Goal: Information Seeking & Learning: Learn about a topic

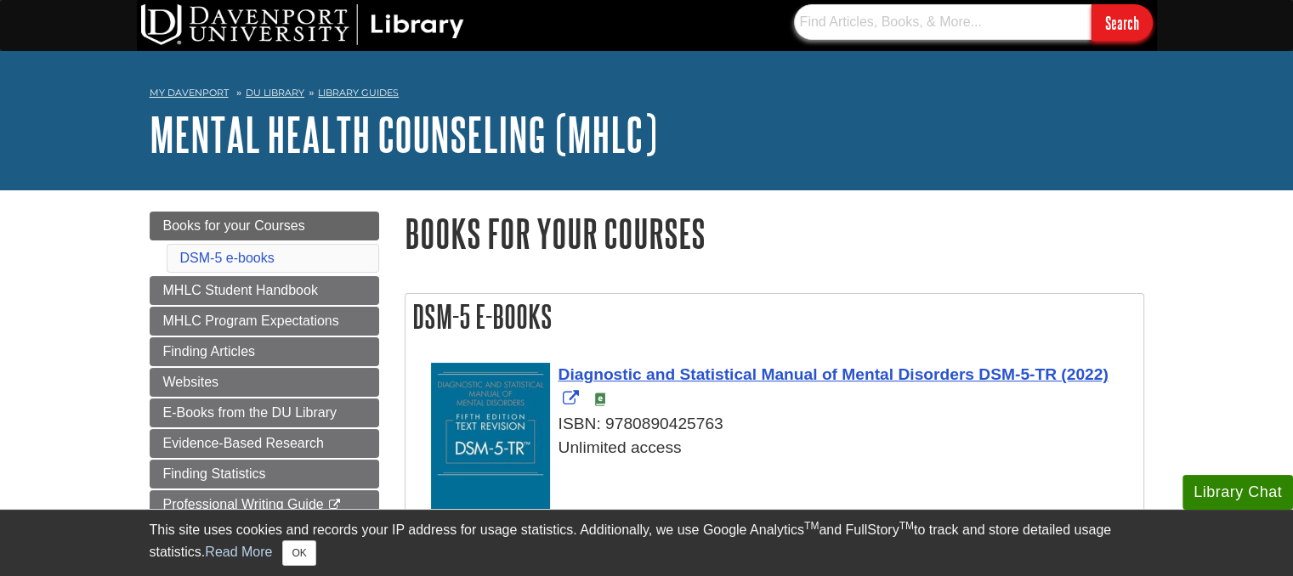
click at [835, 20] on input "text" at bounding box center [942, 22] width 297 height 36
type input "[MEDICAL_DATA]"
click at [1091, 4] on input "Search" at bounding box center [1121, 22] width 61 height 37
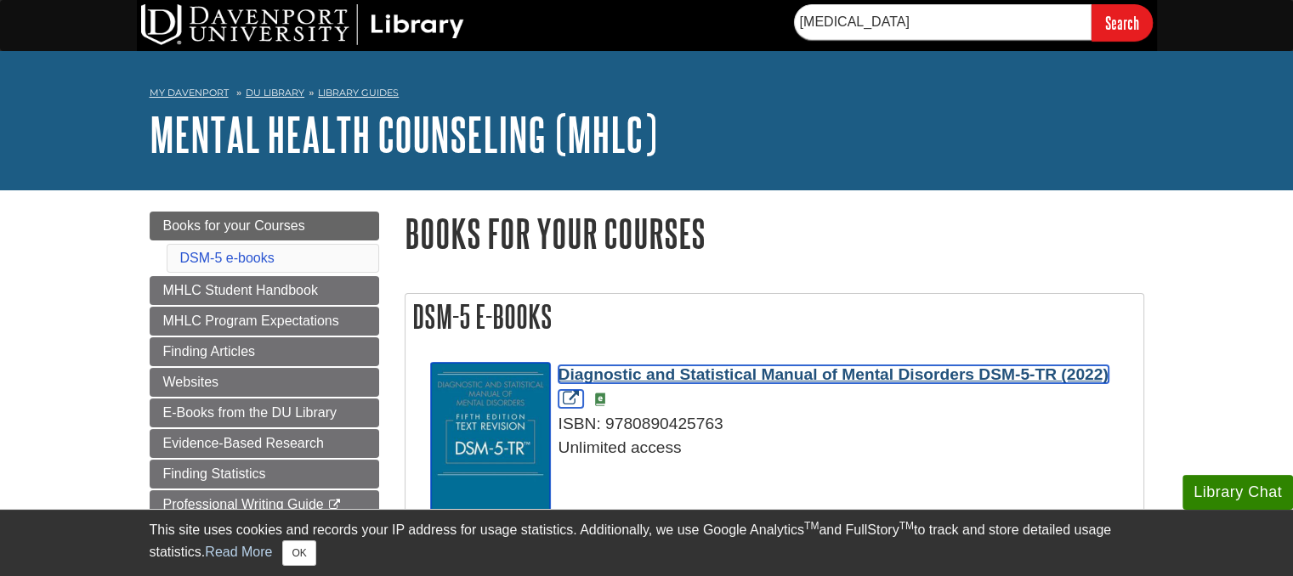
click at [785, 371] on span "Diagnostic and Statistical Manual of Mental Disorders DSM-5-TR (2022)" at bounding box center [833, 374] width 550 height 18
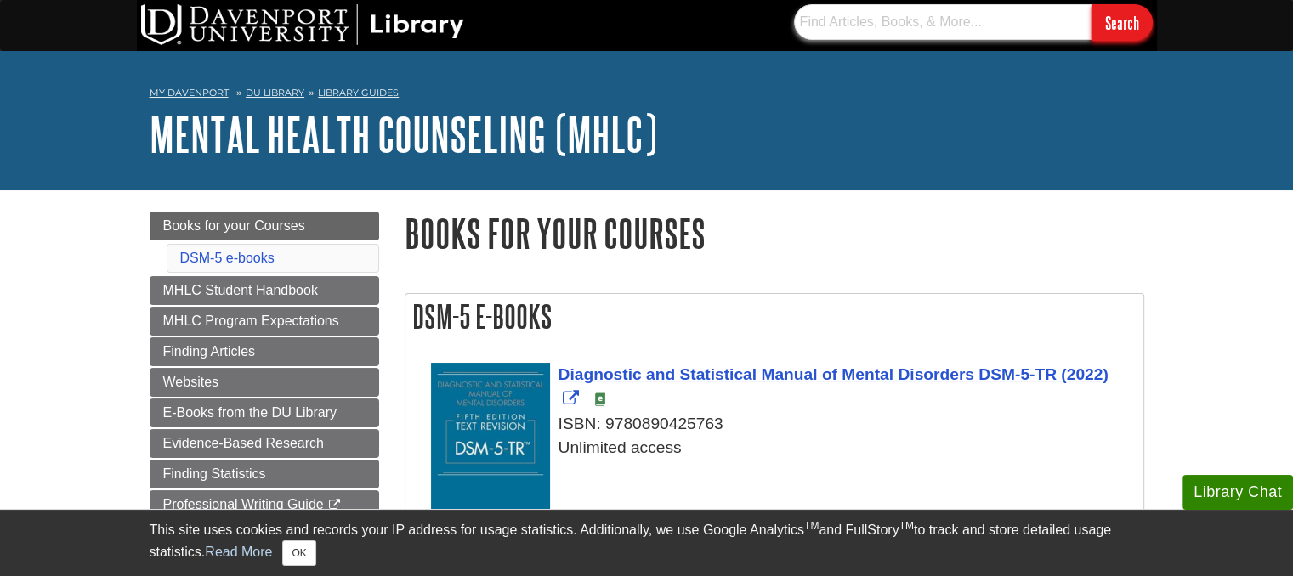
click at [884, 15] on input "text" at bounding box center [942, 22] width 297 height 36
type input "ptsd treatment"
click at [1091, 4] on input "Search" at bounding box center [1121, 22] width 61 height 37
